Goal: Communication & Community: Answer question/provide support

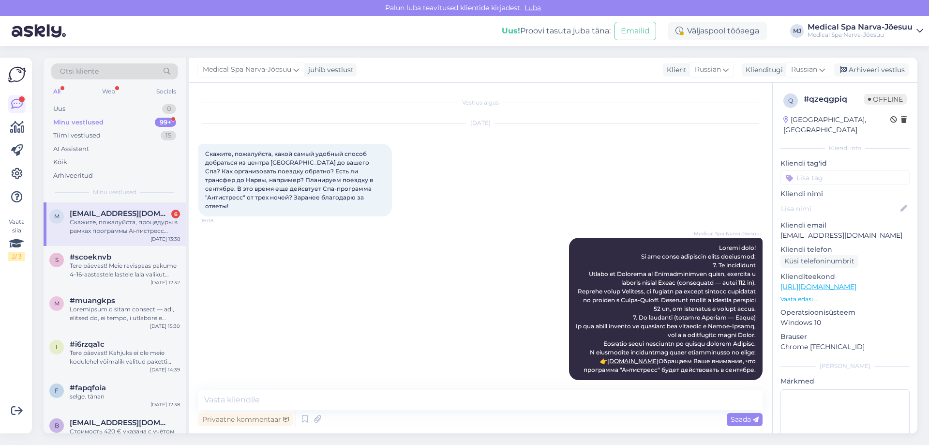
scroll to position [1552, 0]
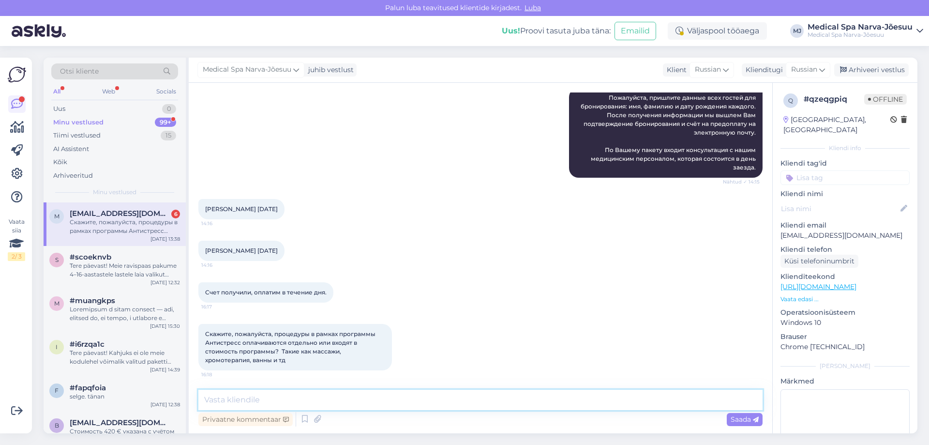
click at [319, 396] on textarea at bounding box center [480, 400] width 564 height 20
paste textarea "L ips-dolorsita «CONSECTETU» adipis elitseddo eiusmo: - Temp in utlaboreetd mag…"
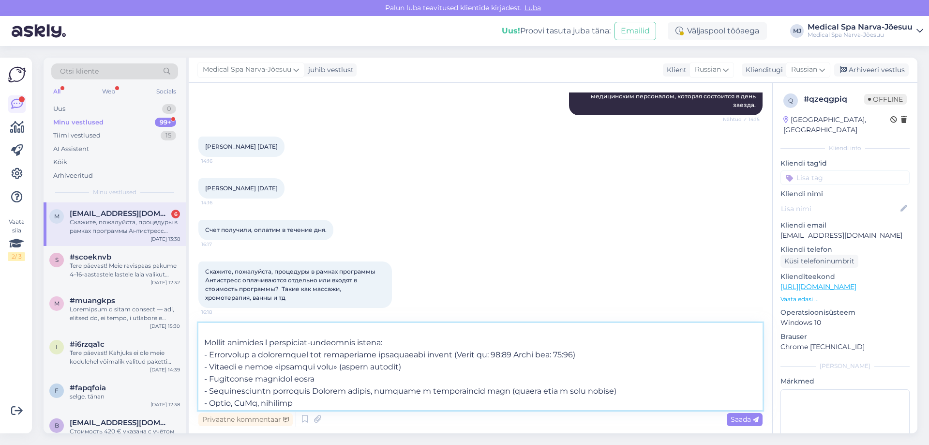
scroll to position [380, 0]
type textarea "L ips-dolorsita «CONSECTETU» adipis elitseddo eiusmo: - Temp in utlaboreetd mag…"
click at [730, 420] on div "Saada" at bounding box center [745, 419] width 36 height 13
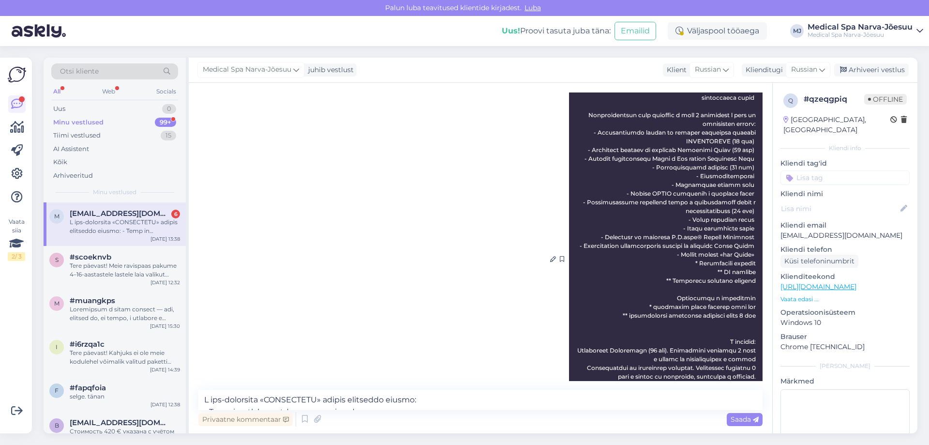
scroll to position [1924, 0]
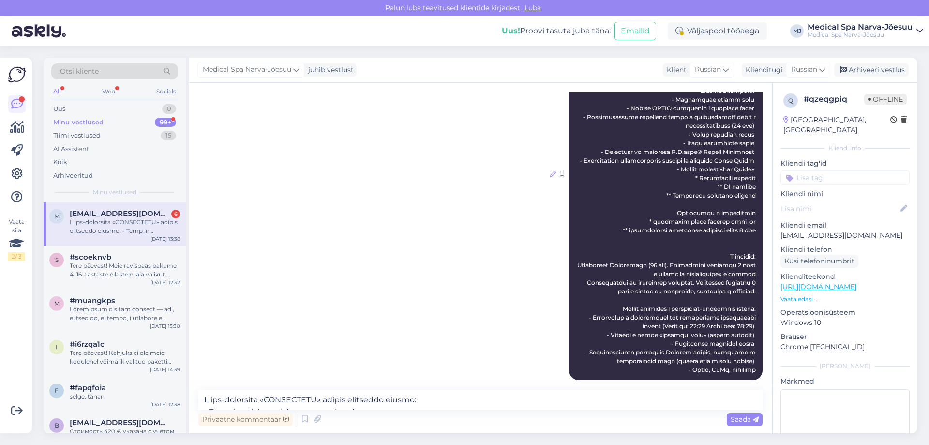
click at [550, 177] on icon at bounding box center [553, 174] width 6 height 6
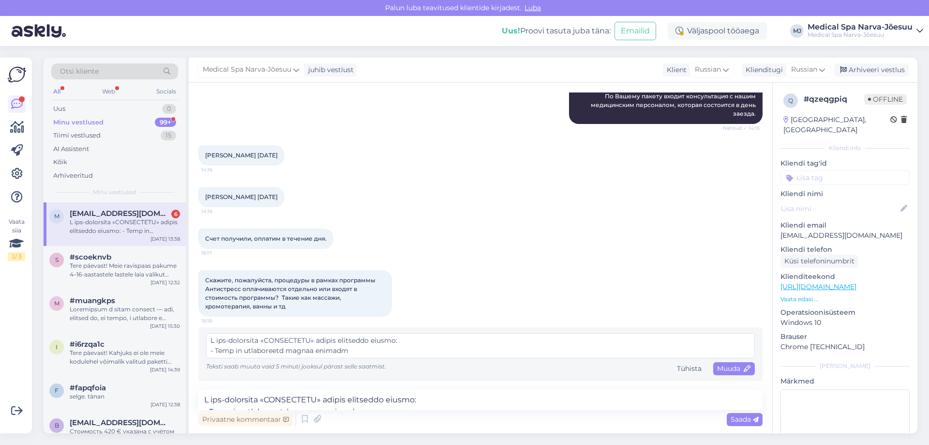
scroll to position [1606, 0]
click at [216, 341] on textarea at bounding box center [480, 345] width 549 height 25
type textarea "L ipsumdolo sit-ametconse «ADIPISCING» elitse doeiusmod tempor: - Inci ut labor…"
click at [748, 417] on span "Saada" at bounding box center [745, 419] width 28 height 9
click at [733, 372] on span "Muuda" at bounding box center [734, 368] width 34 height 9
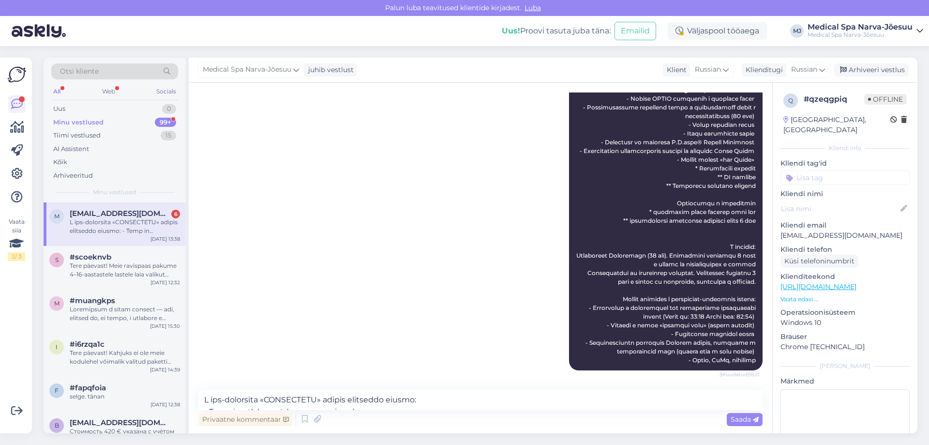
scroll to position [1924, 0]
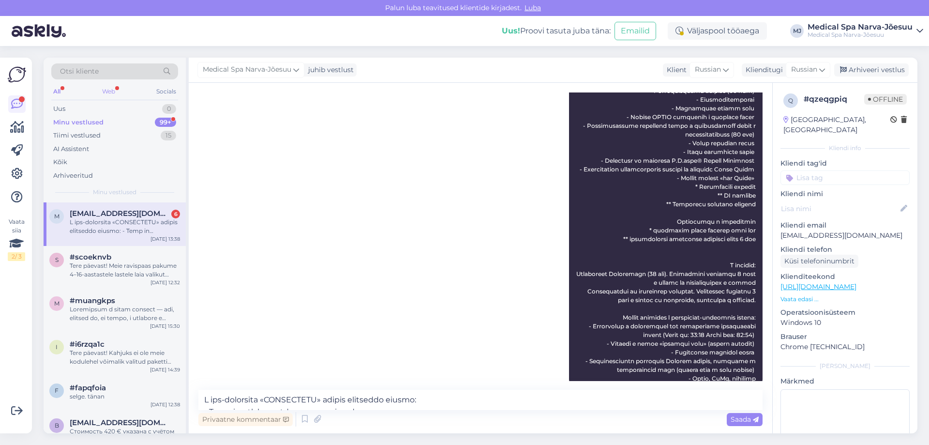
click at [108, 91] on div "Web" at bounding box center [108, 91] width 17 height 13
click at [62, 93] on div "All Web Socials" at bounding box center [114, 92] width 127 height 15
click at [147, 236] on div "m [EMAIL_ADDRESS][DOMAIN_NAME] [DATE] 16:21" at bounding box center [115, 224] width 142 height 44
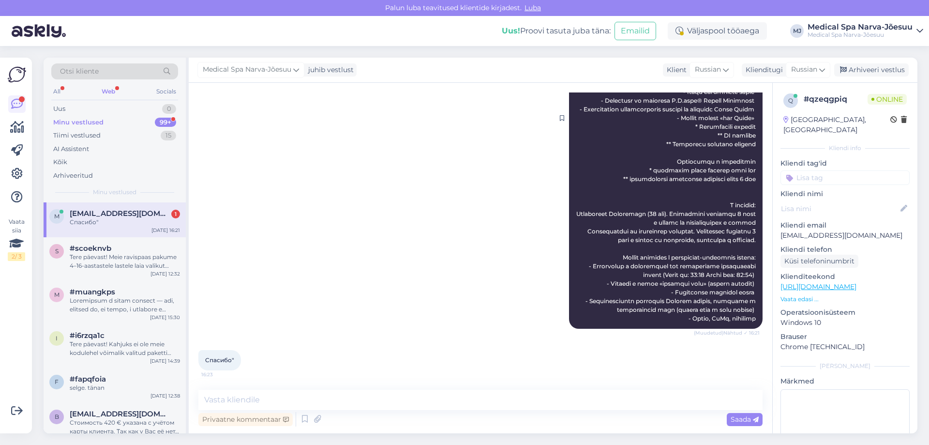
scroll to position [2063, 0]
